Goal: Find specific page/section: Find specific page/section

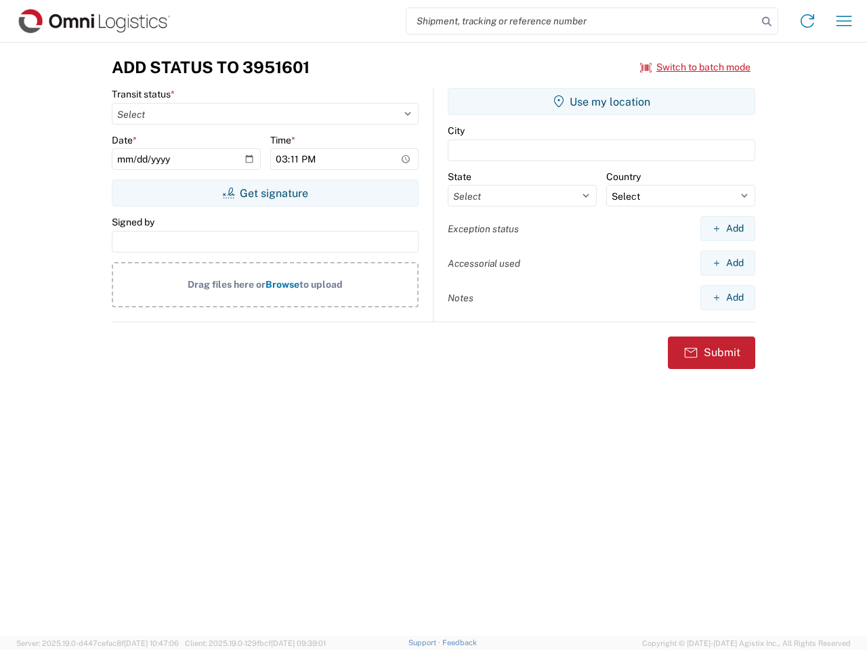
click at [582, 21] on input "search" at bounding box center [581, 21] width 351 height 26
click at [767, 22] on icon at bounding box center [766, 21] width 19 height 19
click at [807, 21] on icon at bounding box center [808, 21] width 22 height 22
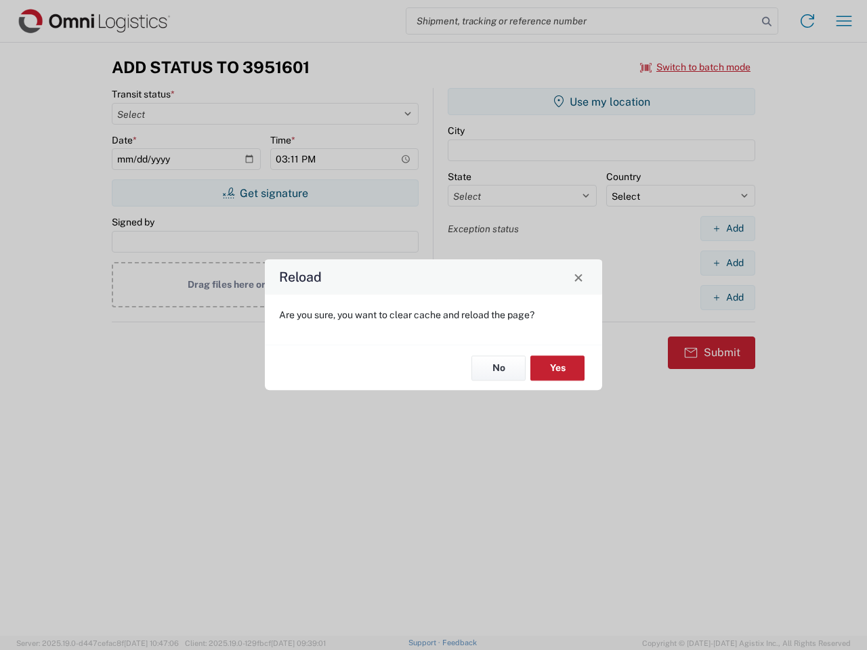
click at [696, 67] on div "Reload Are you sure, you want to clear cache and reload the page? No Yes" at bounding box center [433, 325] width 867 height 650
click at [265, 193] on div "Reload Are you sure, you want to clear cache and reload the page? No Yes" at bounding box center [433, 325] width 867 height 650
click at [601, 102] on div "Reload Are you sure, you want to clear cache and reload the page? No Yes" at bounding box center [433, 325] width 867 height 650
click at [727, 228] on div "Reload Are you sure, you want to clear cache and reload the page? No Yes" at bounding box center [433, 325] width 867 height 650
click at [727, 263] on div "Reload Are you sure, you want to clear cache and reload the page? No Yes" at bounding box center [433, 325] width 867 height 650
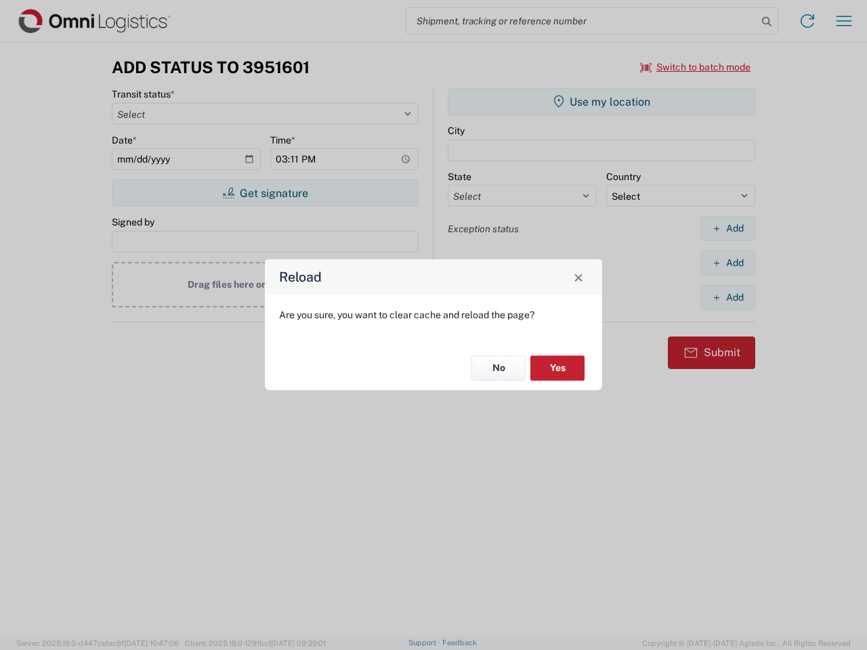
click at [727, 297] on div "Reload Are you sure, you want to clear cache and reload the page? No Yes" at bounding box center [433, 325] width 867 height 650
